Goal: Navigation & Orientation: Find specific page/section

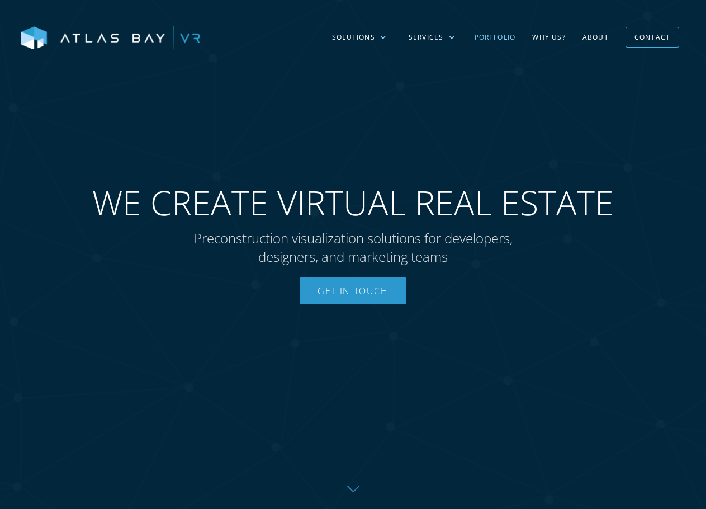
click at [508, 38] on link "Portfolio" at bounding box center [495, 37] width 58 height 32
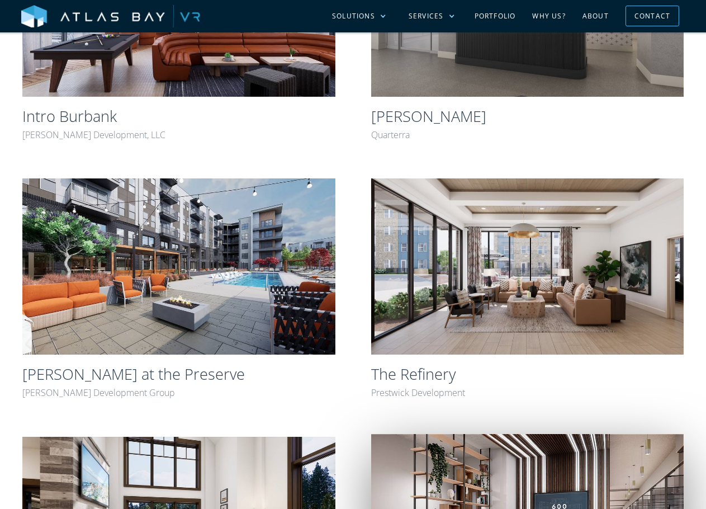
scroll to position [224, 0]
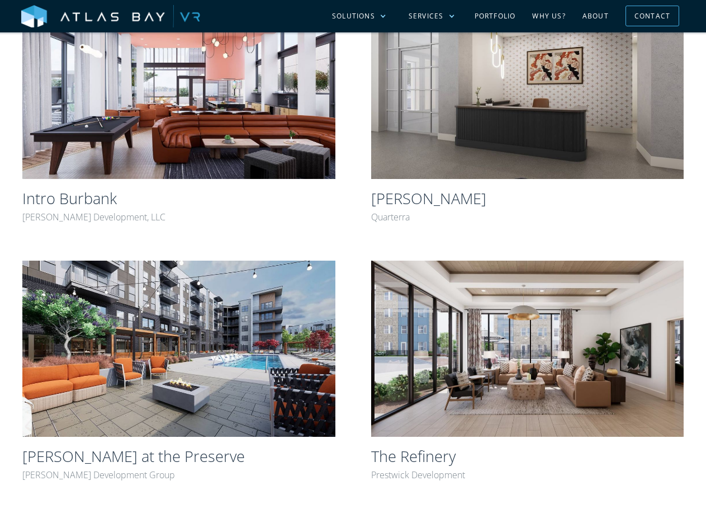
click at [513, 440] on div "The Refinery Prestwick Development" at bounding box center [527, 460] width 313 height 46
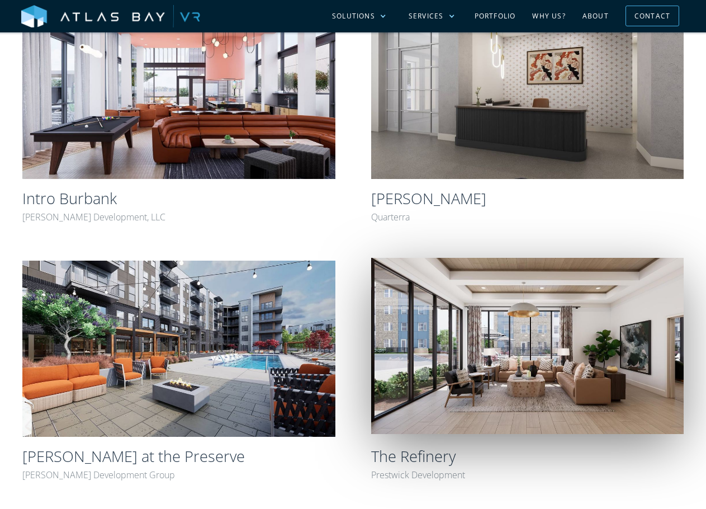
click at [503, 380] on img at bounding box center [527, 346] width 313 height 176
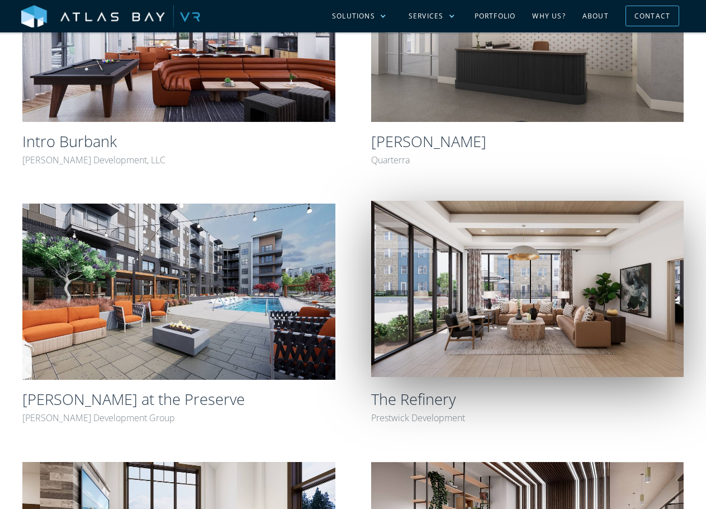
scroll to position [391, 0]
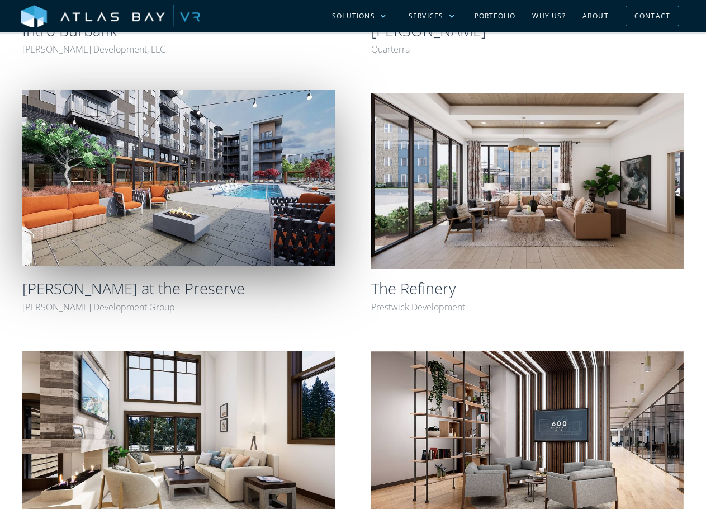
click at [112, 192] on img at bounding box center [178, 178] width 313 height 176
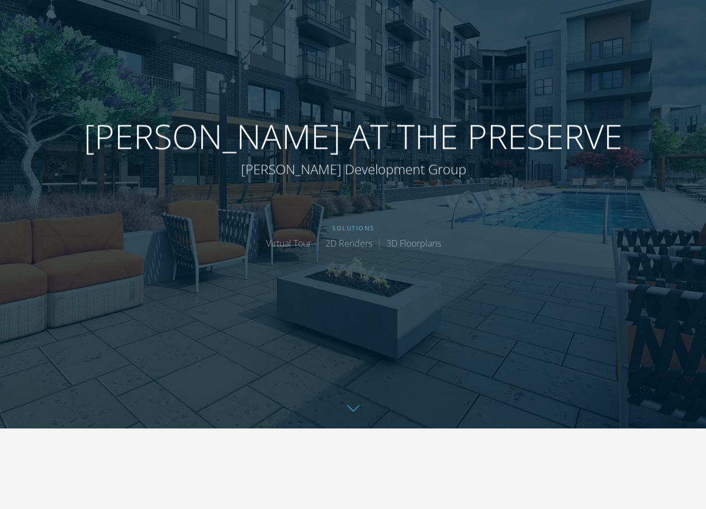
scroll to position [112, 0]
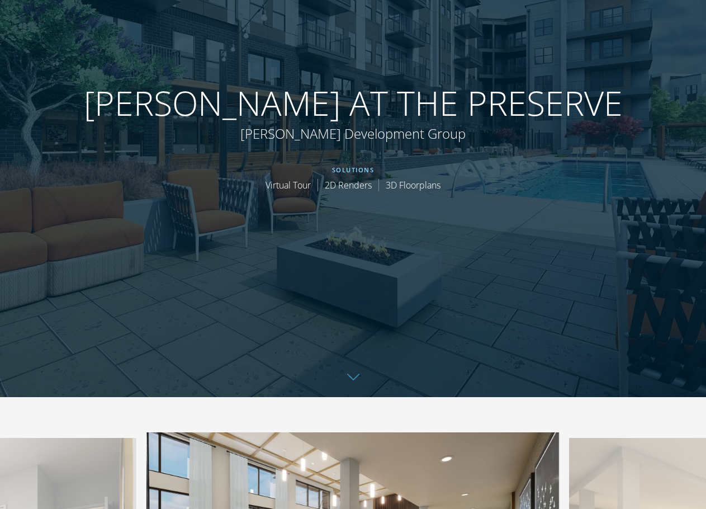
click at [271, 182] on link "Virtual Tour" at bounding box center [288, 185] width 45 height 12
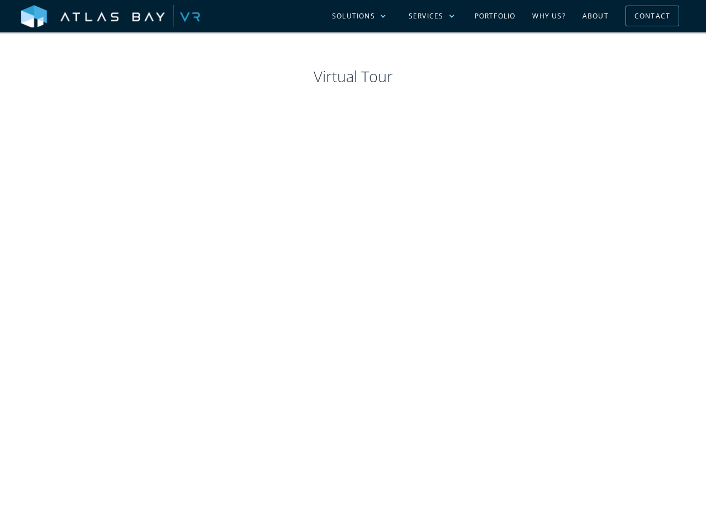
scroll to position [1181, 0]
